Goal: Navigation & Orientation: Find specific page/section

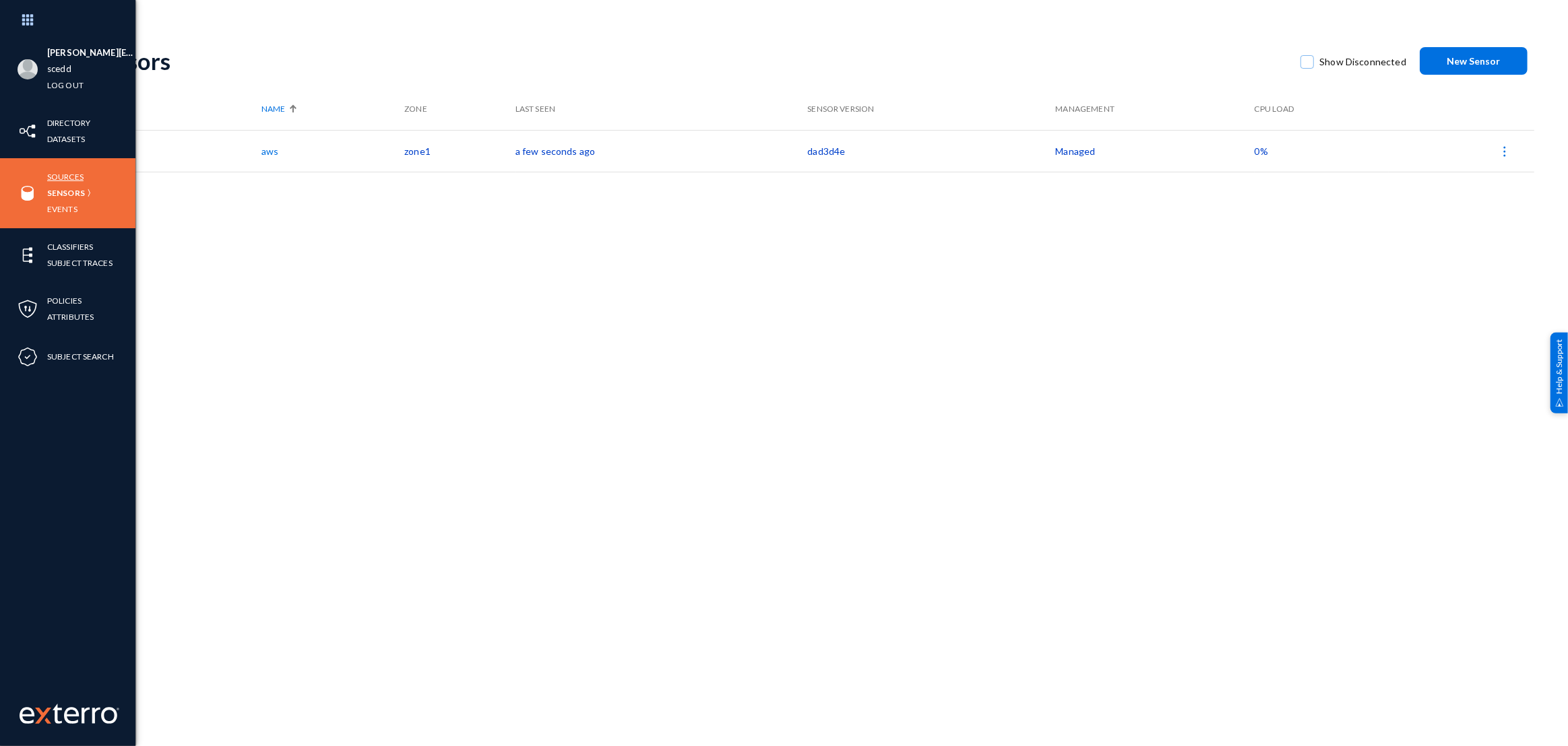
click at [62, 177] on link "Sources" at bounding box center [65, 177] width 37 height 16
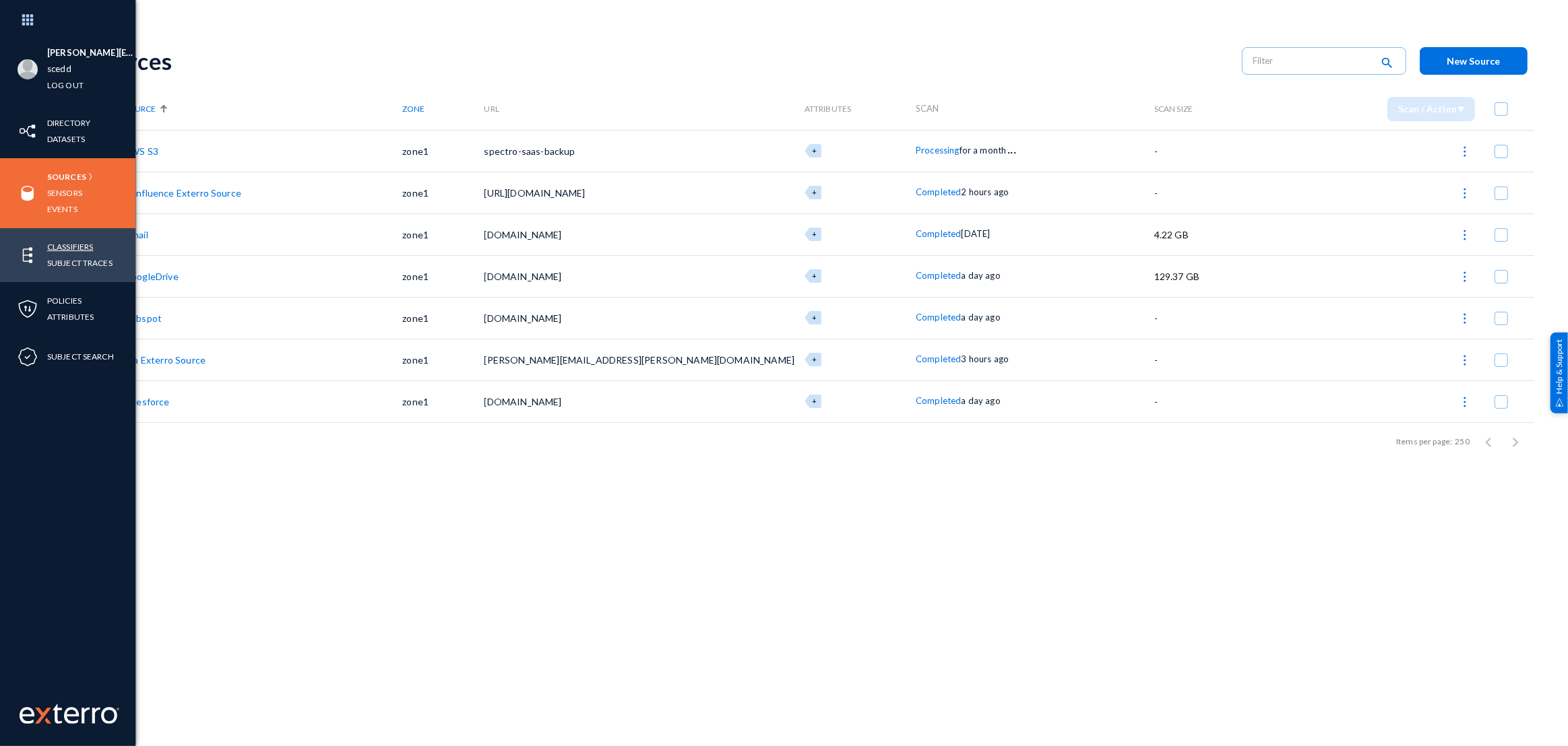
click at [60, 251] on link "Classifiers" at bounding box center [70, 247] width 46 height 16
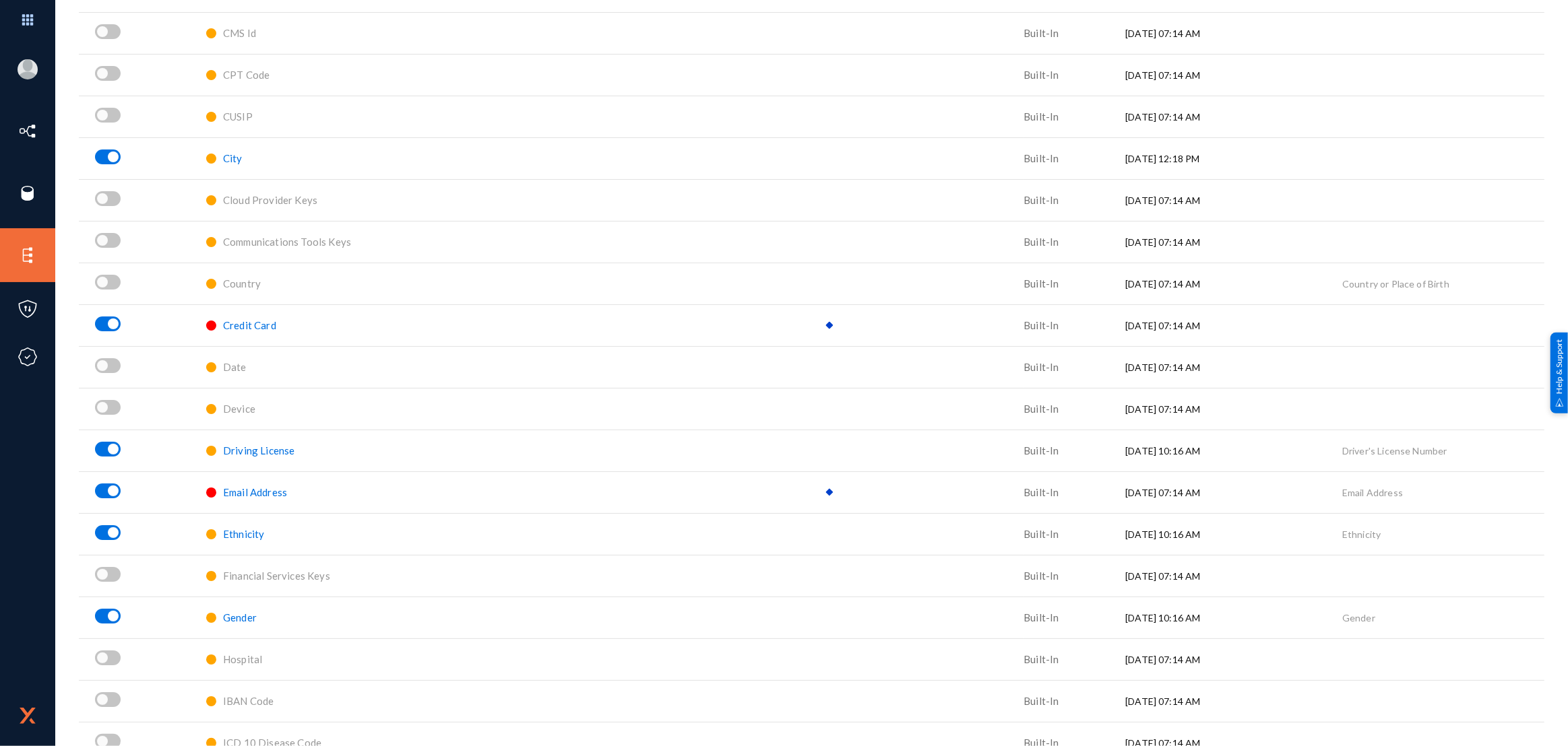
scroll to position [245, 0]
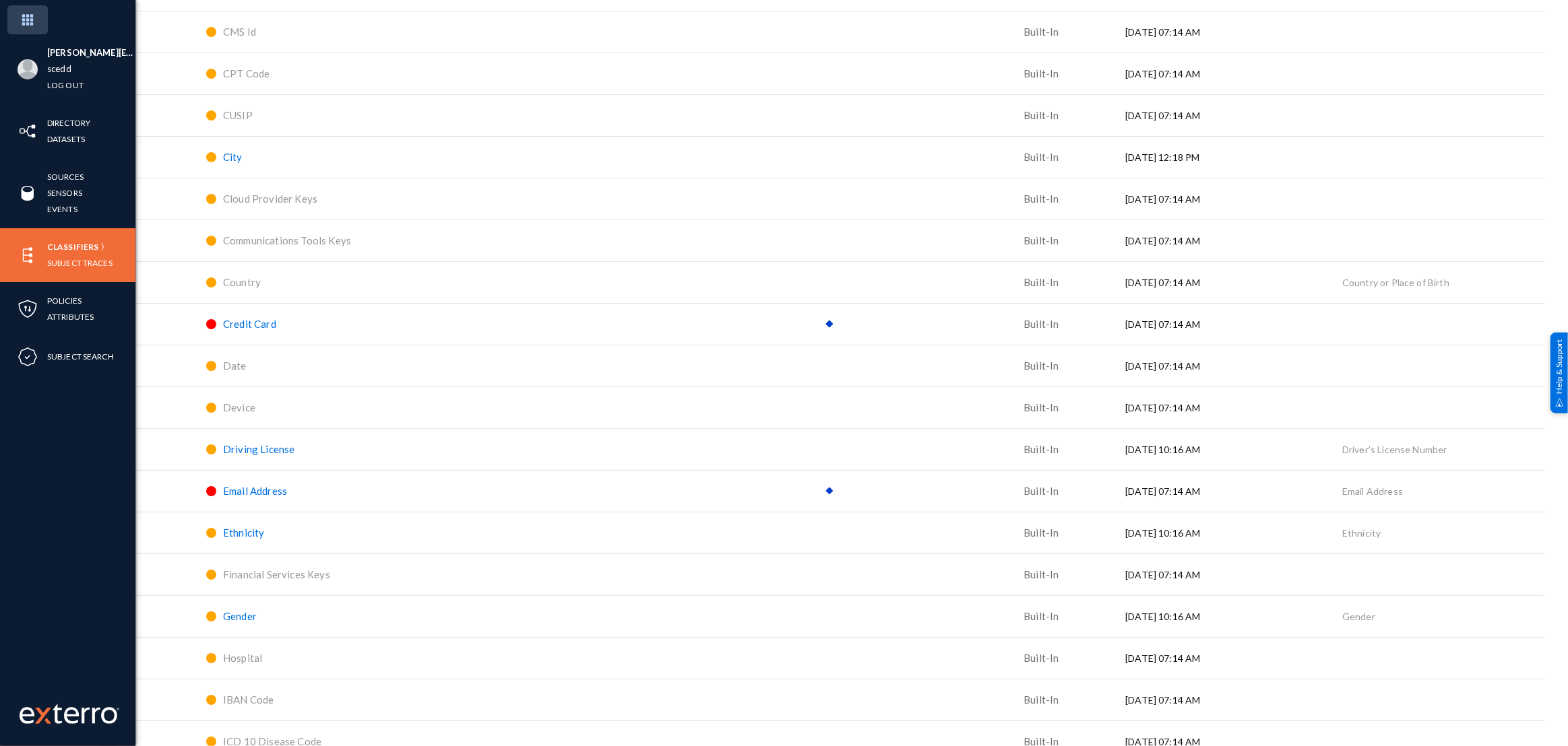
click at [34, 15] on img at bounding box center [27, 20] width 41 height 29
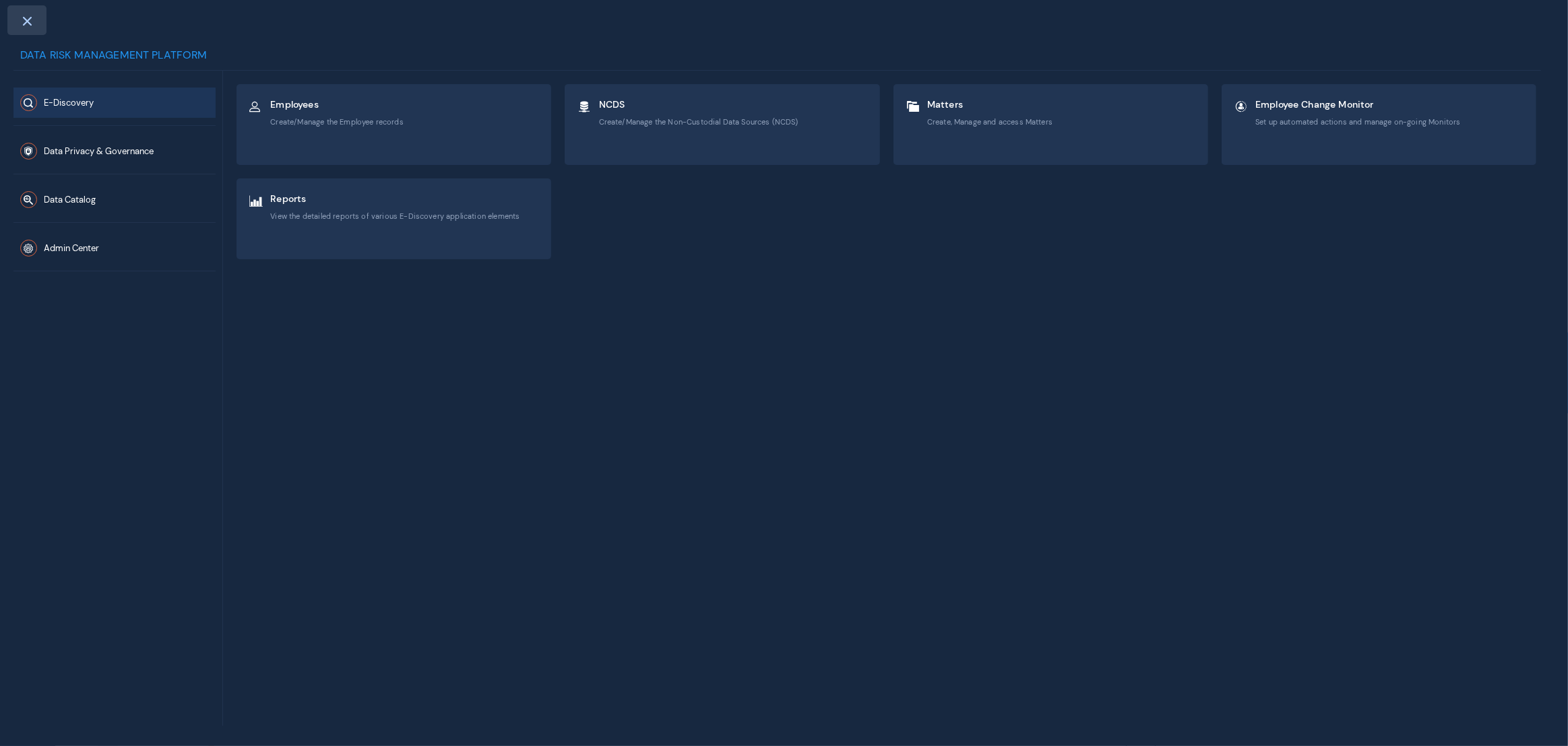
click at [16, 15] on div at bounding box center [27, 20] width 39 height 30
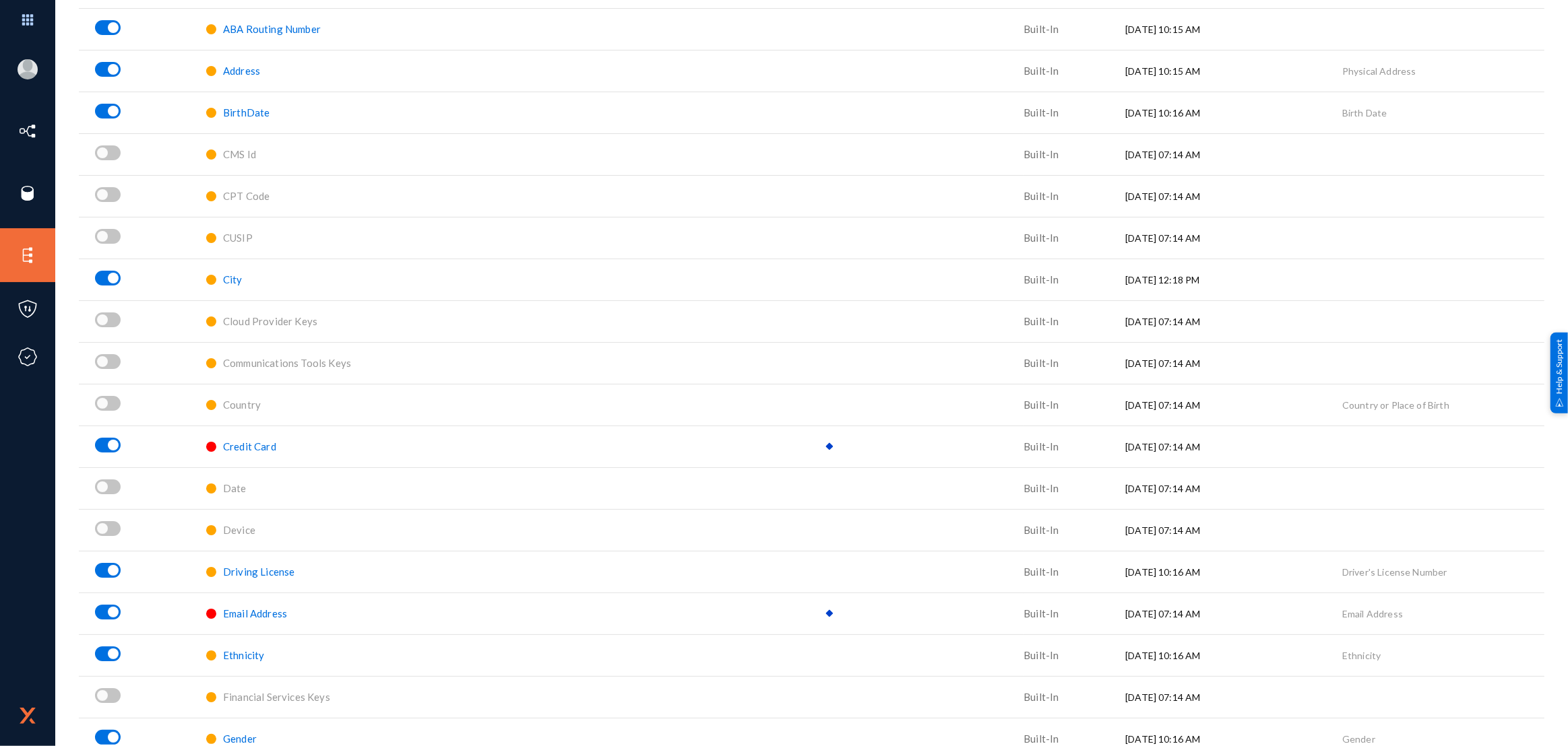
scroll to position [0, 0]
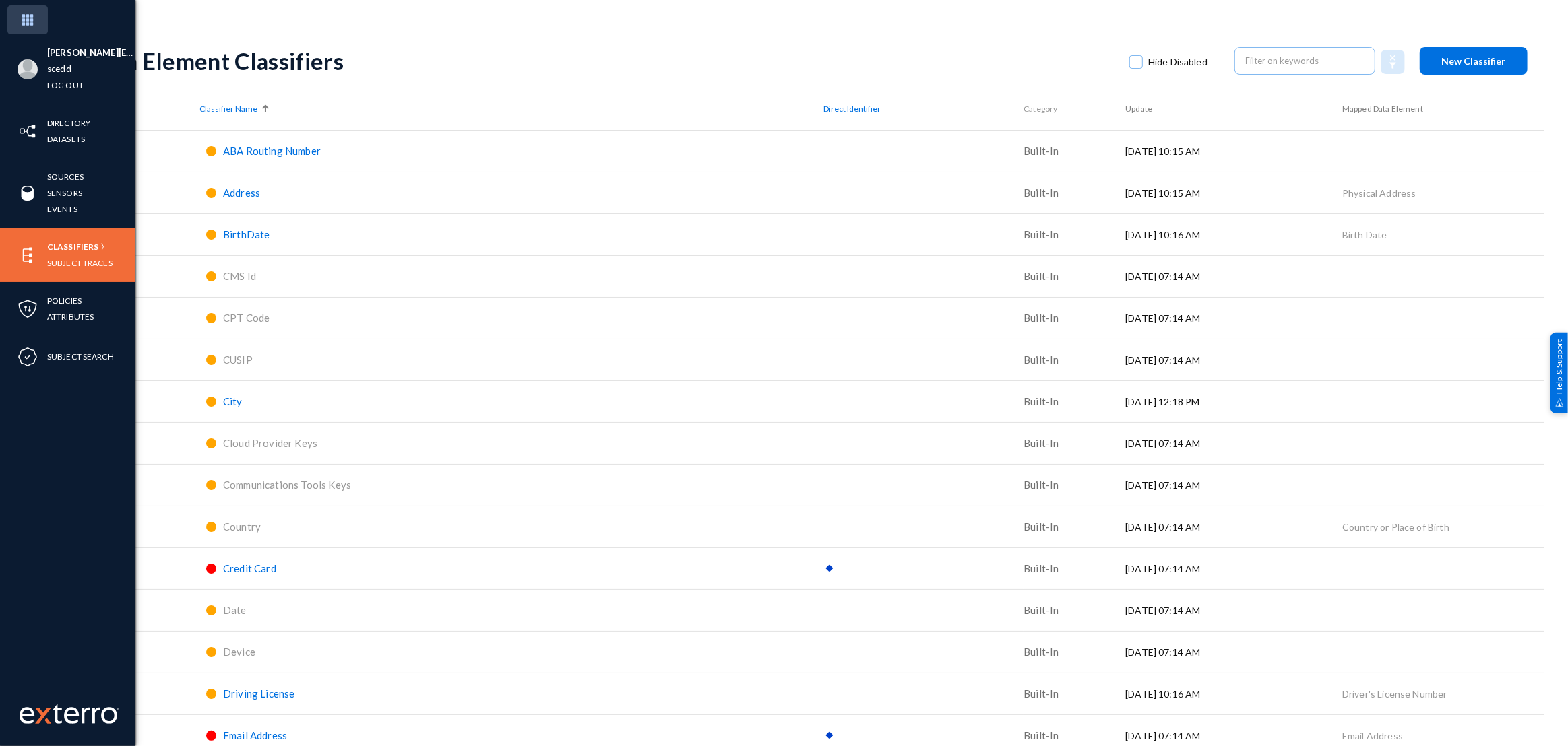
click at [22, 15] on img at bounding box center [27, 20] width 41 height 29
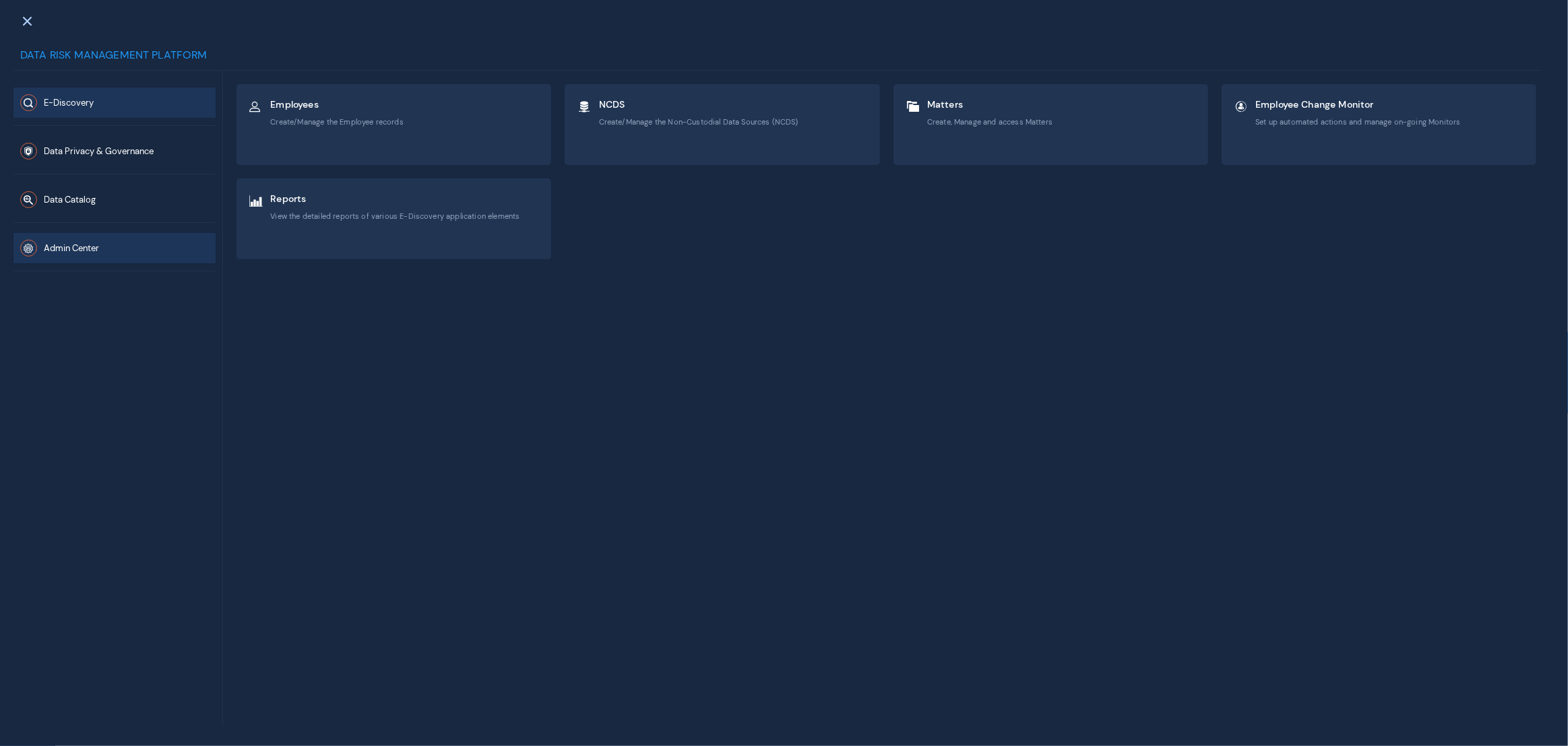
click at [116, 252] on button "Admin Center" at bounding box center [114, 248] width 202 height 30
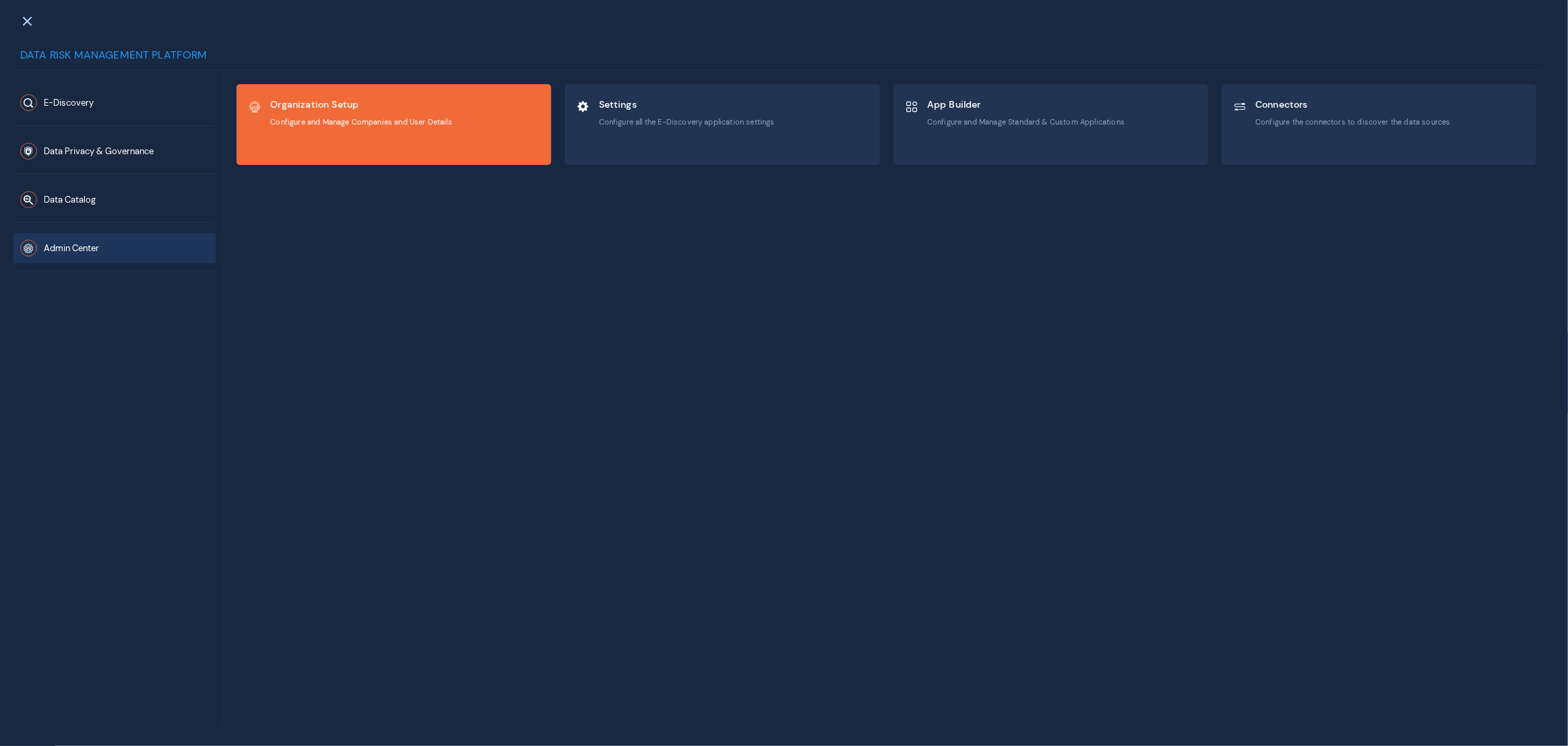
click at [371, 144] on div "Organization Setup Configure and Manage Companies and User Details" at bounding box center [393, 125] width 313 height 80
